Goal: Task Accomplishment & Management: Use online tool/utility

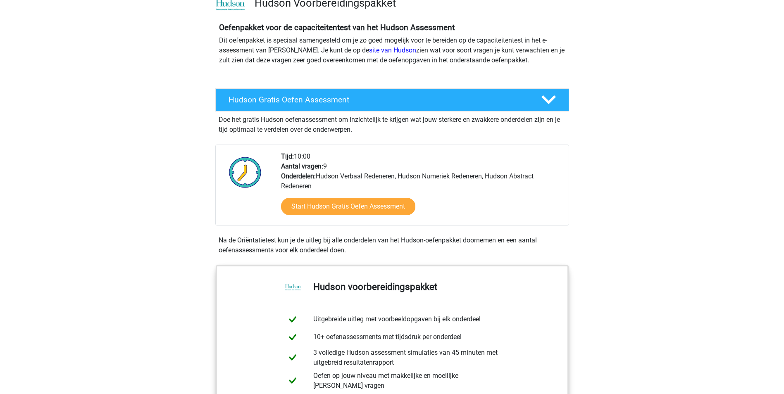
scroll to position [83, 0]
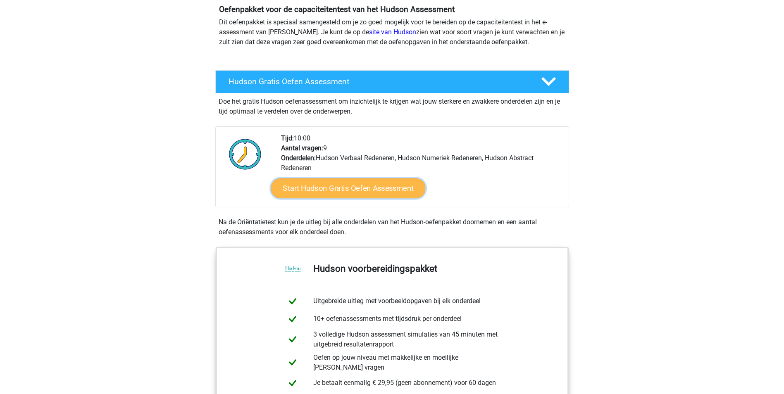
click at [370, 188] on link "Start Hudson Gratis Oefen Assessment" at bounding box center [348, 188] width 154 height 20
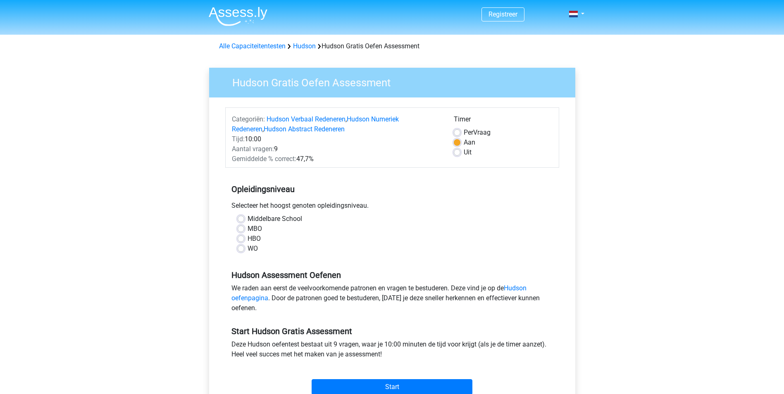
scroll to position [41, 0]
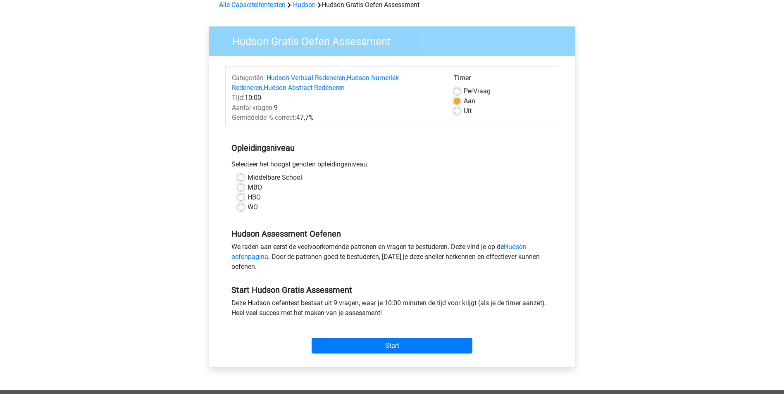
click at [247, 178] on label "Middelbare School" at bounding box center [274, 178] width 55 height 10
click at [244, 178] on input "Middelbare School" at bounding box center [241, 177] width 7 height 8
radio input "true"
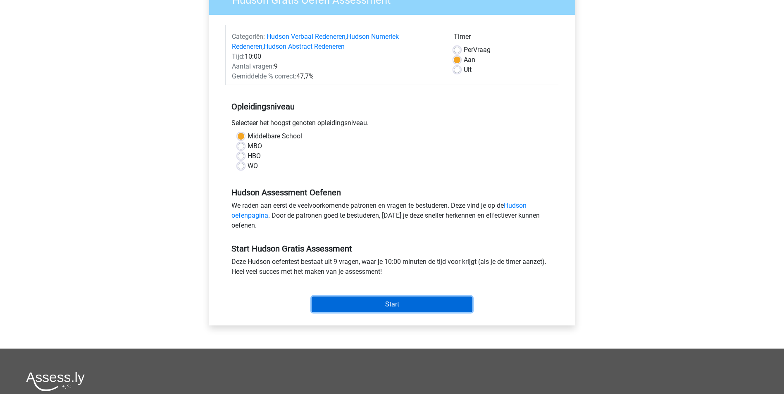
click at [406, 299] on input "Start" at bounding box center [391, 305] width 161 height 16
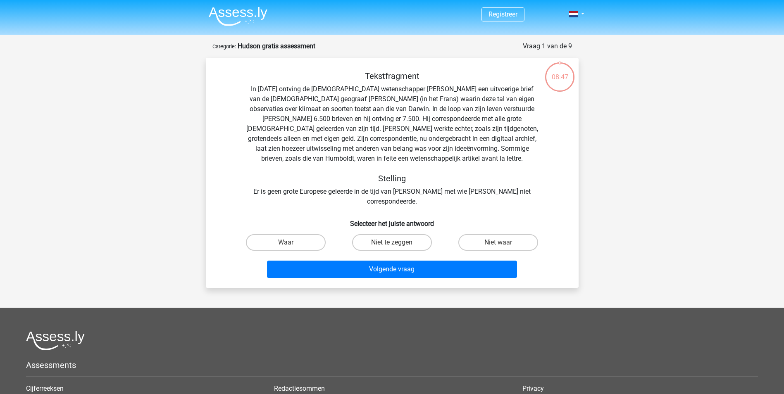
click at [291, 242] on input "Waar" at bounding box center [287, 244] width 5 height 5
radio input "true"
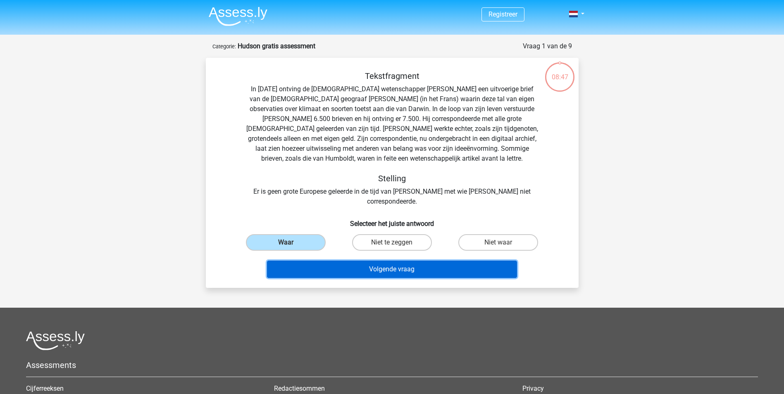
click at [373, 261] on button "Volgende vraag" at bounding box center [392, 269] width 250 height 17
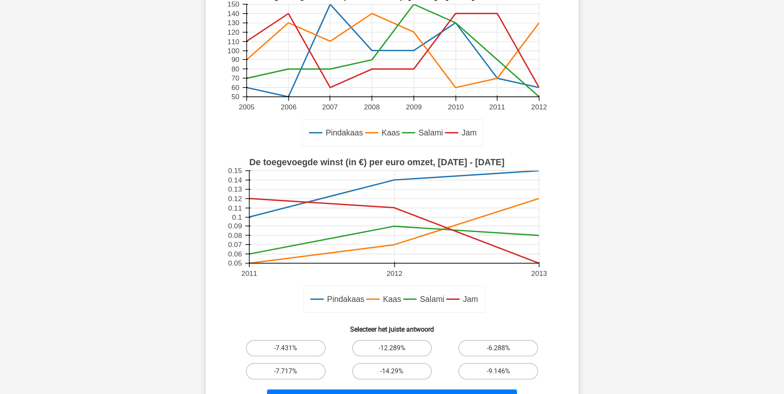
scroll to position [165, 0]
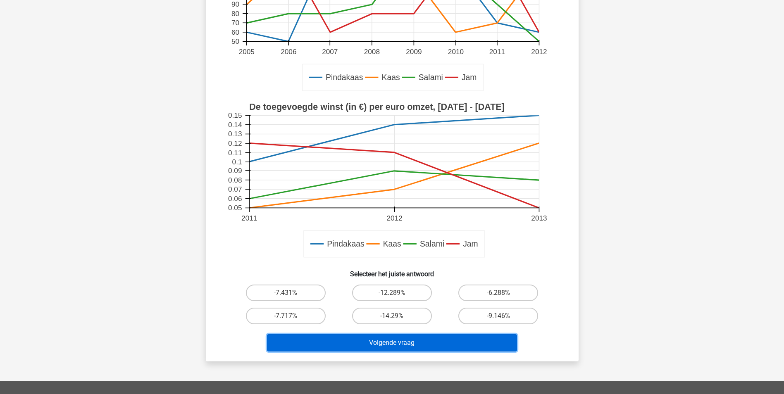
click at [411, 344] on button "Volgende vraag" at bounding box center [392, 342] width 250 height 17
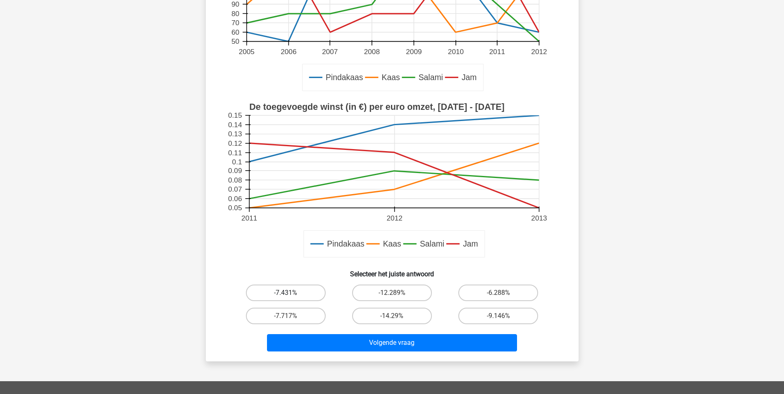
click at [305, 295] on label "-7.431%" at bounding box center [286, 293] width 80 height 17
click at [291, 295] on input "-7.431%" at bounding box center [287, 295] width 5 height 5
radio input "true"
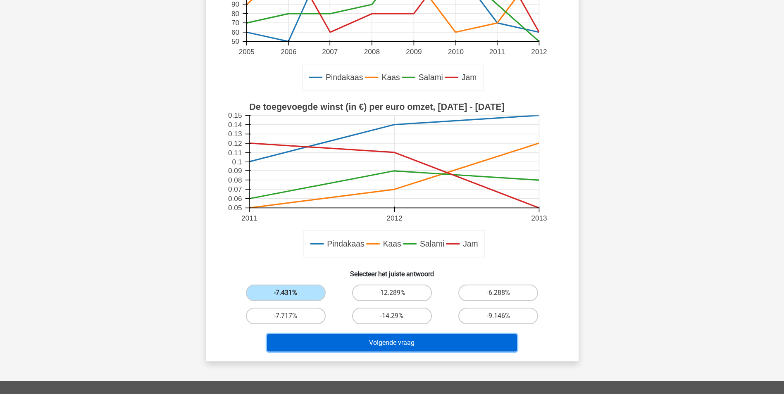
click at [364, 346] on button "Volgende vraag" at bounding box center [392, 342] width 250 height 17
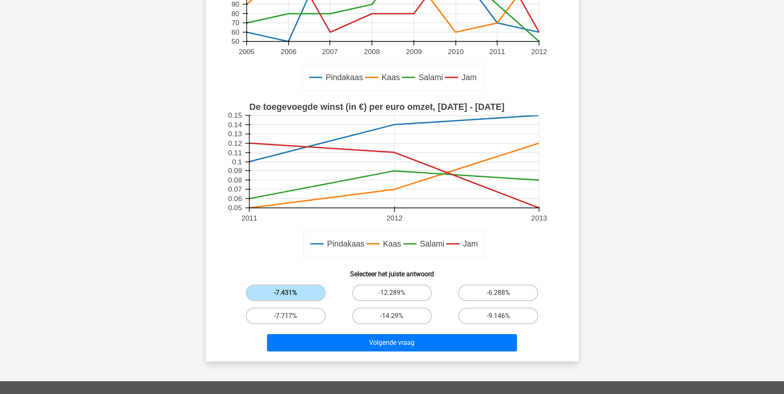
click at [328, 278] on h6 "Selecteer het juiste antwoord" at bounding box center [392, 271] width 346 height 14
click at [309, 291] on label "-7.431%" at bounding box center [286, 293] width 80 height 17
click at [291, 293] on input "-7.431%" at bounding box center [287, 295] width 5 height 5
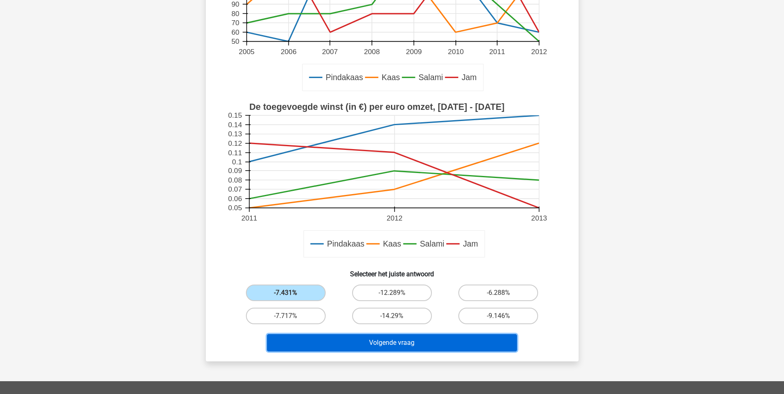
click at [385, 342] on button "Volgende vraag" at bounding box center [392, 342] width 250 height 17
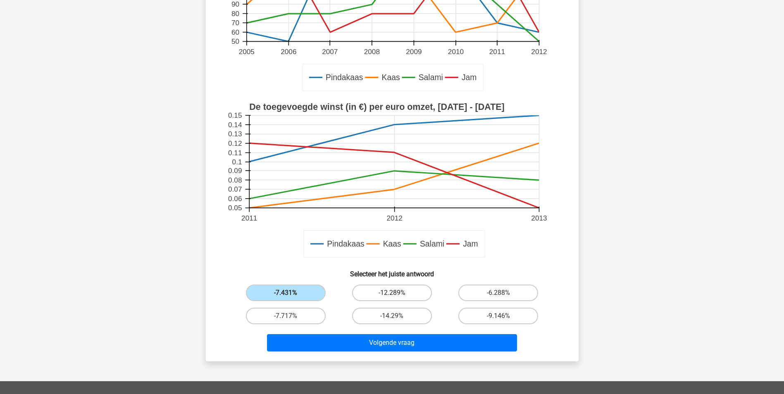
click at [383, 296] on label "-12.289%" at bounding box center [392, 293] width 80 height 17
click at [392, 296] on input "-12.289%" at bounding box center [394, 295] width 5 height 5
radio input "true"
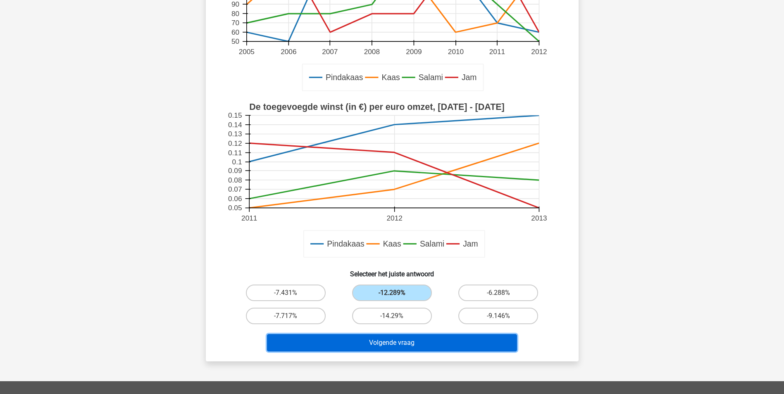
click at [385, 342] on button "Volgende vraag" at bounding box center [392, 342] width 250 height 17
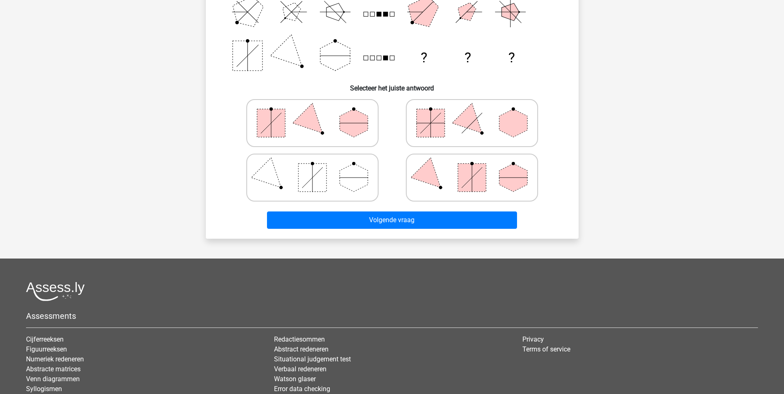
scroll to position [28, 0]
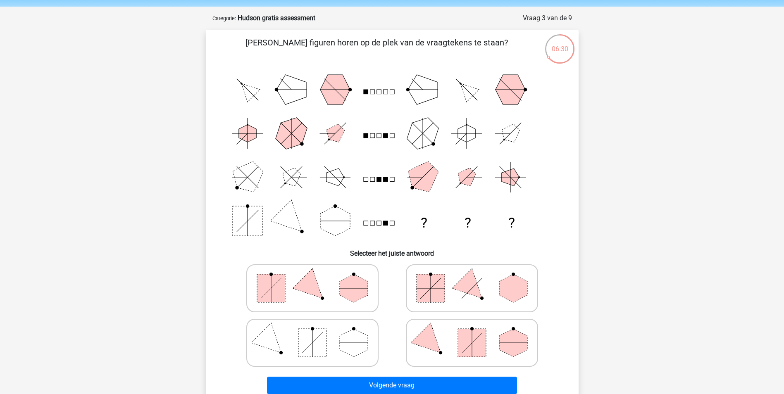
click at [305, 282] on polygon at bounding box center [312, 288] width 40 height 40
click at [312, 278] on input "radio" at bounding box center [314, 275] width 5 height 5
radio input "true"
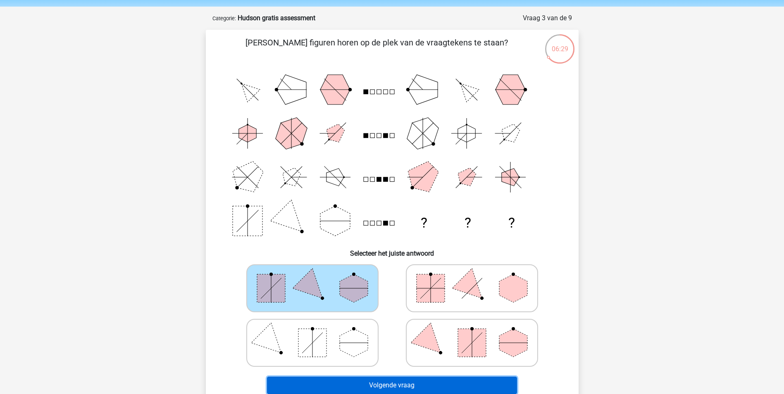
click at [403, 388] on button "Volgende vraag" at bounding box center [392, 385] width 250 height 17
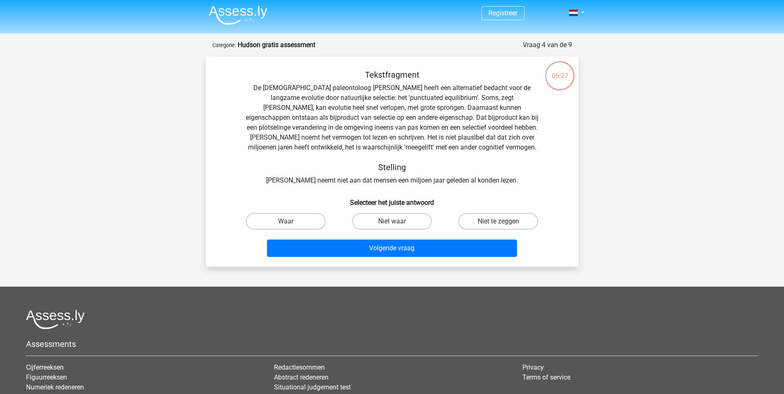
scroll to position [0, 0]
